Goal: Task Accomplishment & Management: Manage account settings

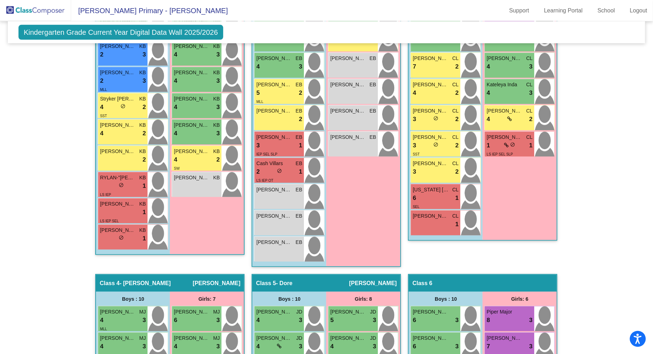
scroll to position [273, 0]
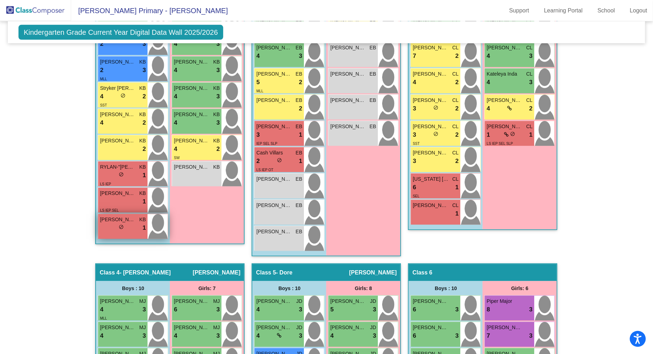
click at [124, 219] on span "[PERSON_NAME]" at bounding box center [118, 219] width 36 height 7
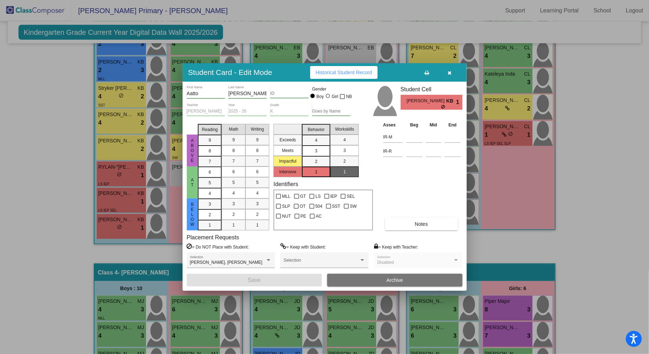
click at [314, 171] on div "1" at bounding box center [316, 172] width 14 height 11
click at [307, 150] on mat-list-option "3" at bounding box center [316, 150] width 28 height 11
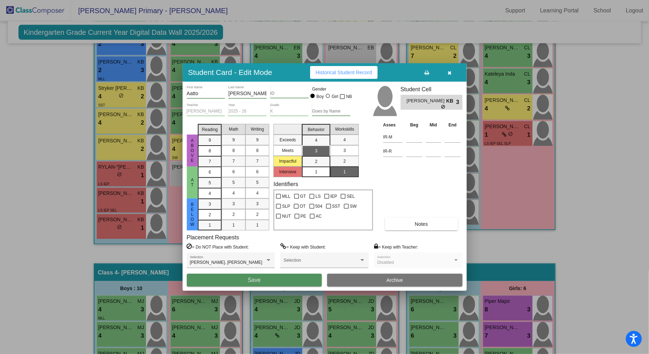
click at [278, 280] on button "Save" at bounding box center [254, 280] width 135 height 13
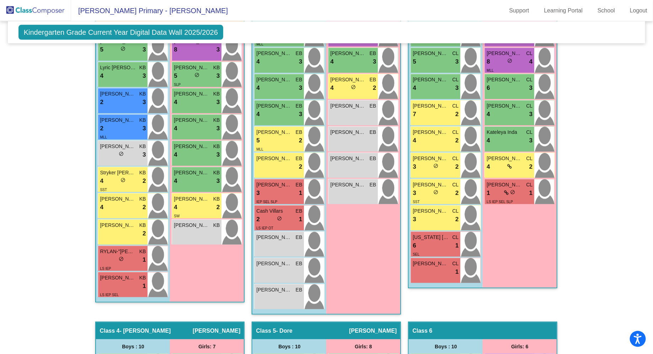
scroll to position [212, 0]
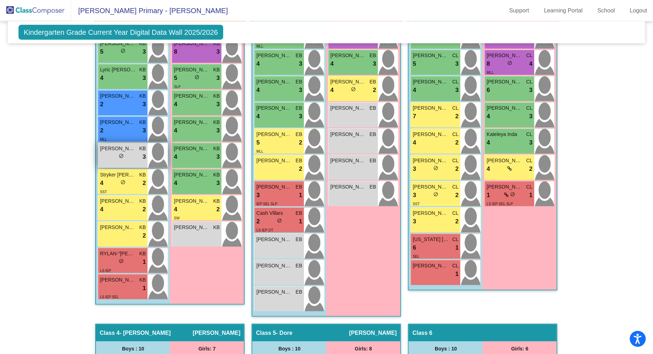
click at [121, 155] on span "do_not_disturb_alt" at bounding box center [121, 156] width 5 height 5
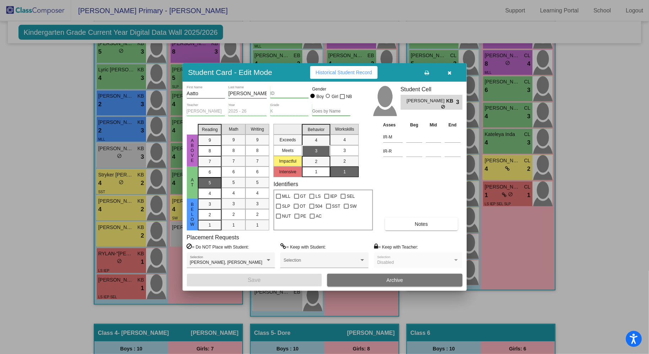
click at [209, 181] on span "5" at bounding box center [210, 183] width 2 height 6
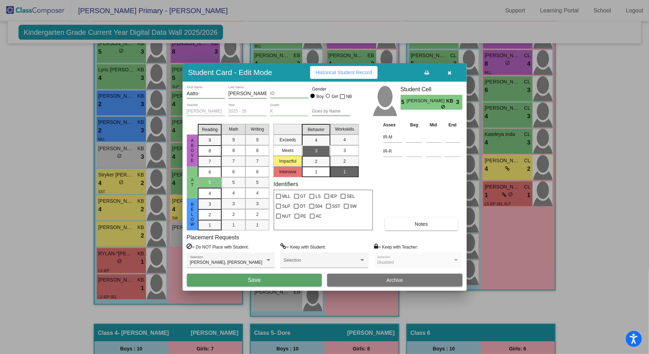
click at [252, 281] on span "Save" at bounding box center [254, 280] width 13 height 6
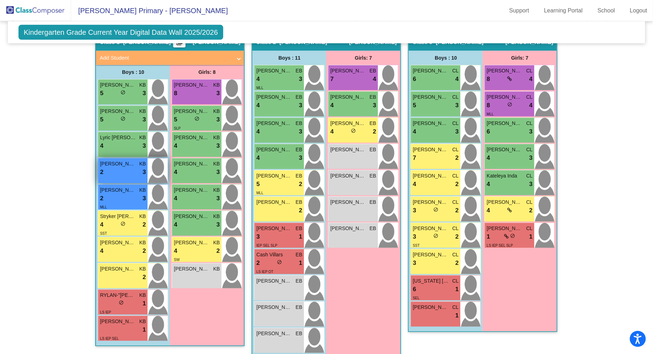
scroll to position [178, 0]
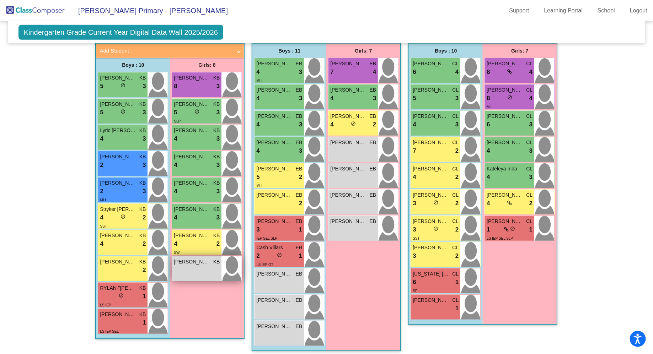
click at [190, 268] on div "[PERSON_NAME] KB lock do_not_disturb_alt" at bounding box center [196, 269] width 49 height 25
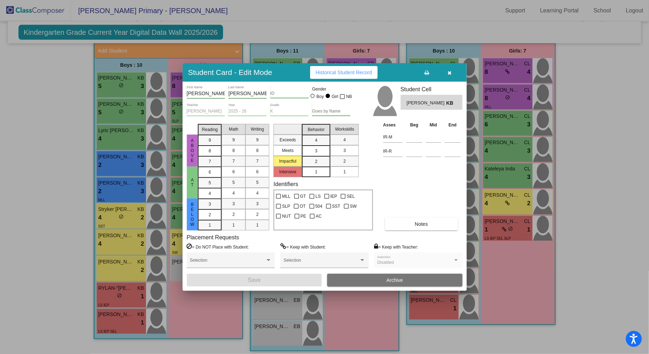
click at [314, 150] on div "3" at bounding box center [316, 151] width 14 height 11
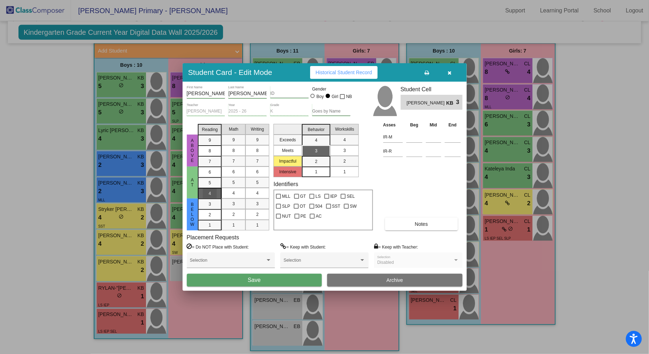
click at [214, 193] on div "4" at bounding box center [210, 193] width 14 height 11
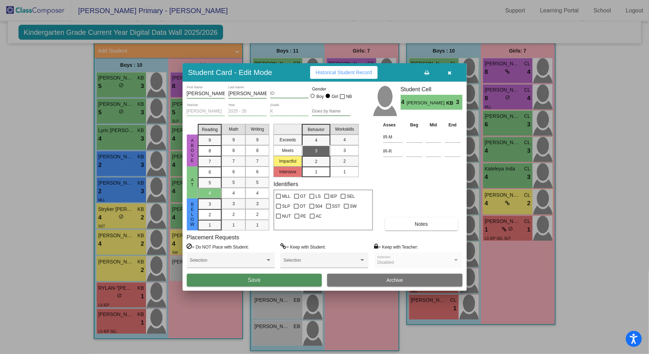
click at [242, 279] on button "Save" at bounding box center [254, 280] width 135 height 13
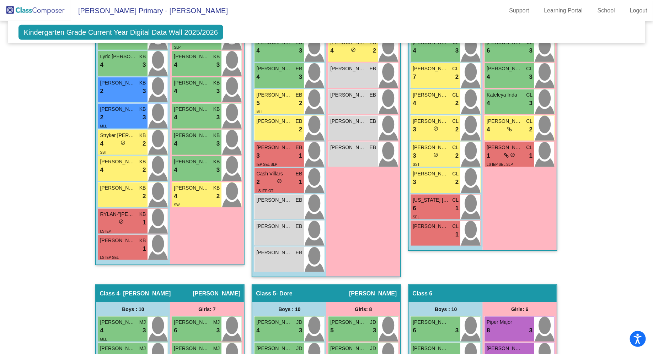
scroll to position [254, 0]
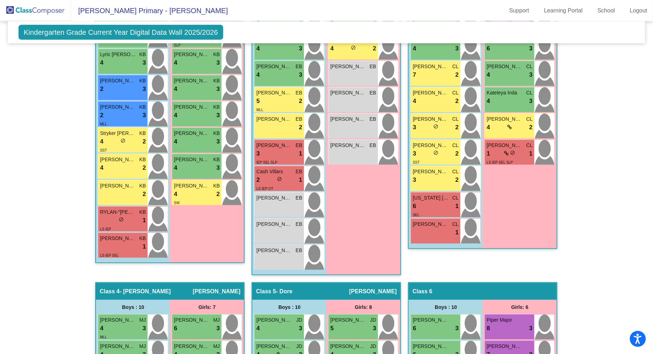
click at [326, 226] on div "Girls: 7 Scarlett [PERSON_NAME] 7 lock do_not_disturb_alt 4 [PERSON_NAME] EB 4 …" at bounding box center [363, 121] width 74 height 307
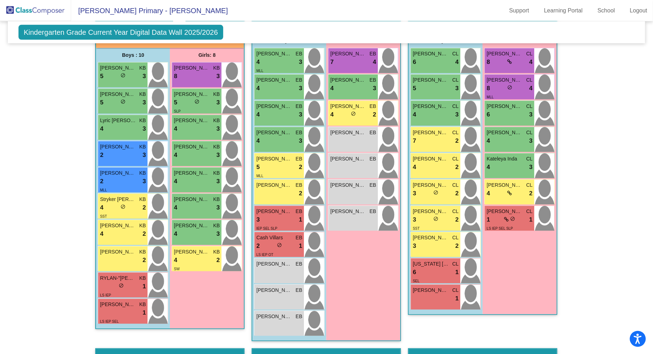
scroll to position [191, 0]
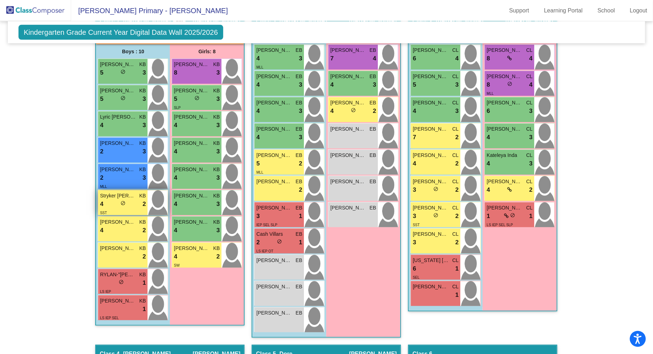
click at [111, 203] on div "4 lock do_not_disturb_alt 2" at bounding box center [123, 204] width 46 height 9
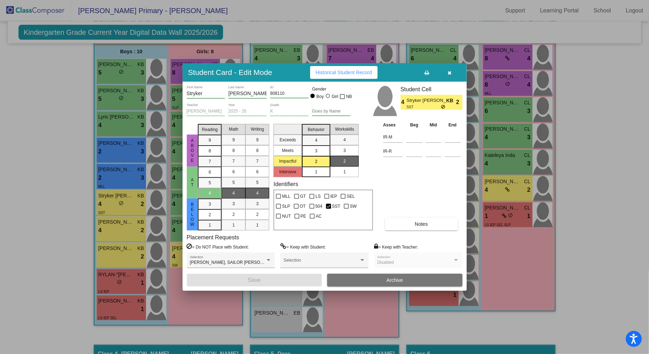
click at [314, 171] on div "1" at bounding box center [316, 172] width 14 height 11
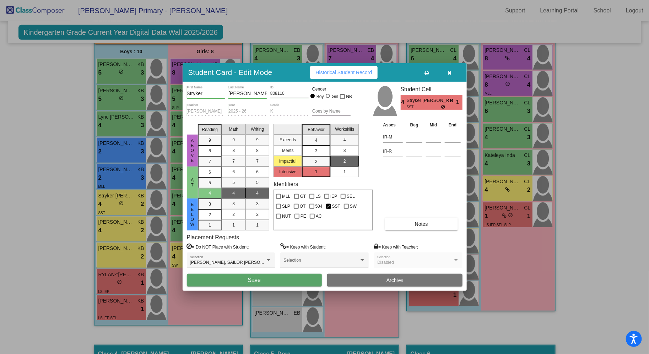
click at [282, 282] on button "Save" at bounding box center [254, 280] width 135 height 13
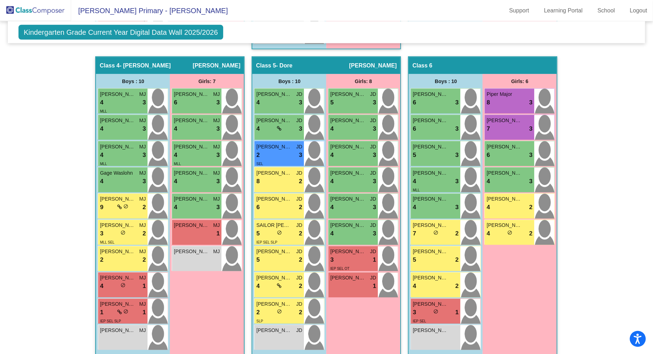
scroll to position [487, 0]
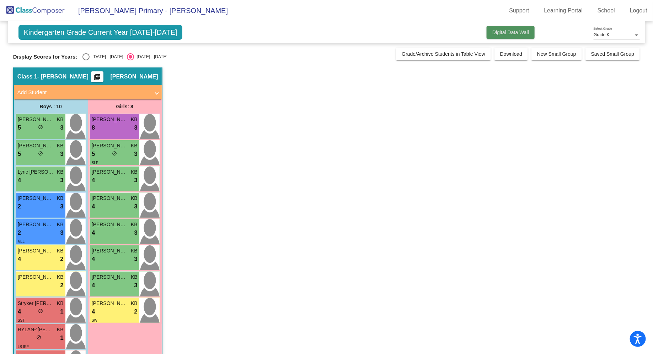
click at [498, 33] on span "Digital Data Wall" at bounding box center [510, 32] width 37 height 6
